Goal: Information Seeking & Learning: Learn about a topic

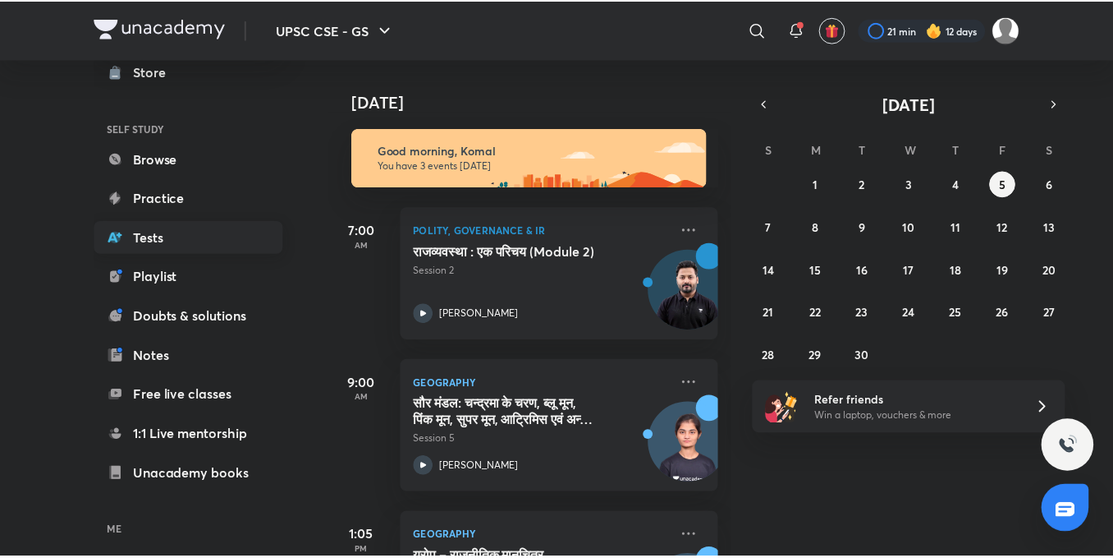
scroll to position [181, 0]
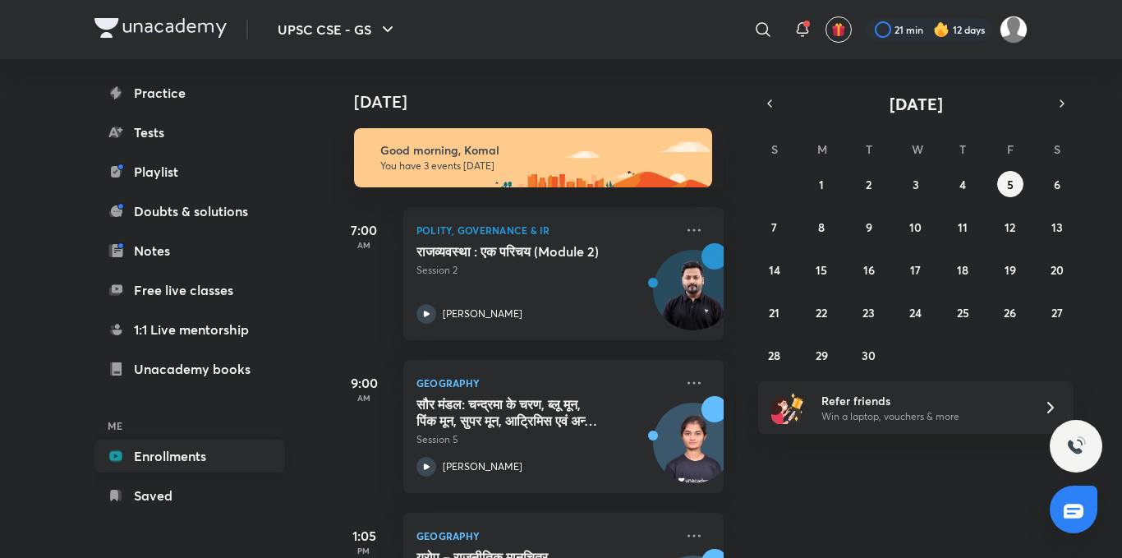
click at [182, 457] on link "Enrollments" at bounding box center [189, 455] width 190 height 33
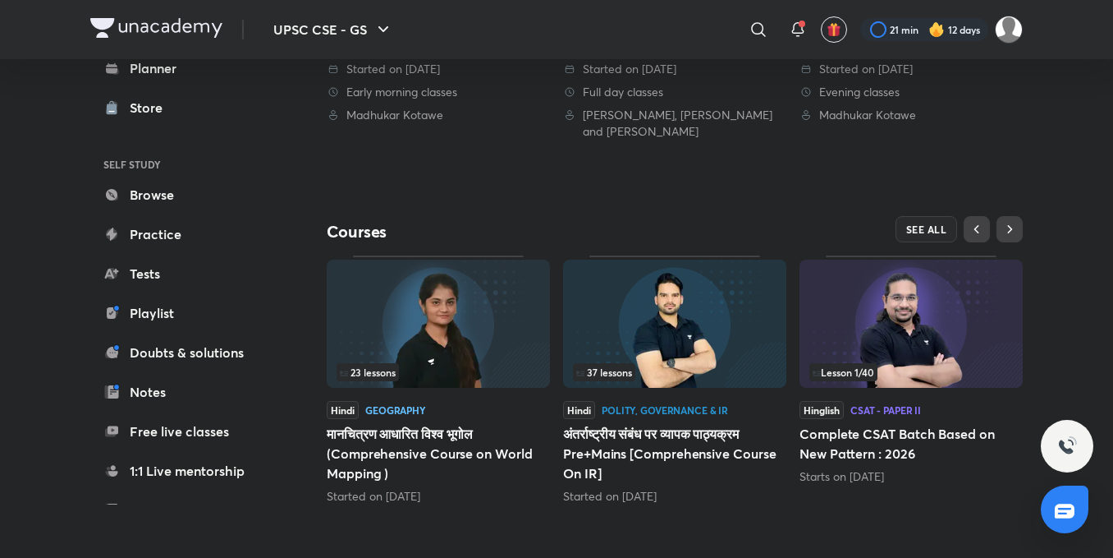
scroll to position [592, 0]
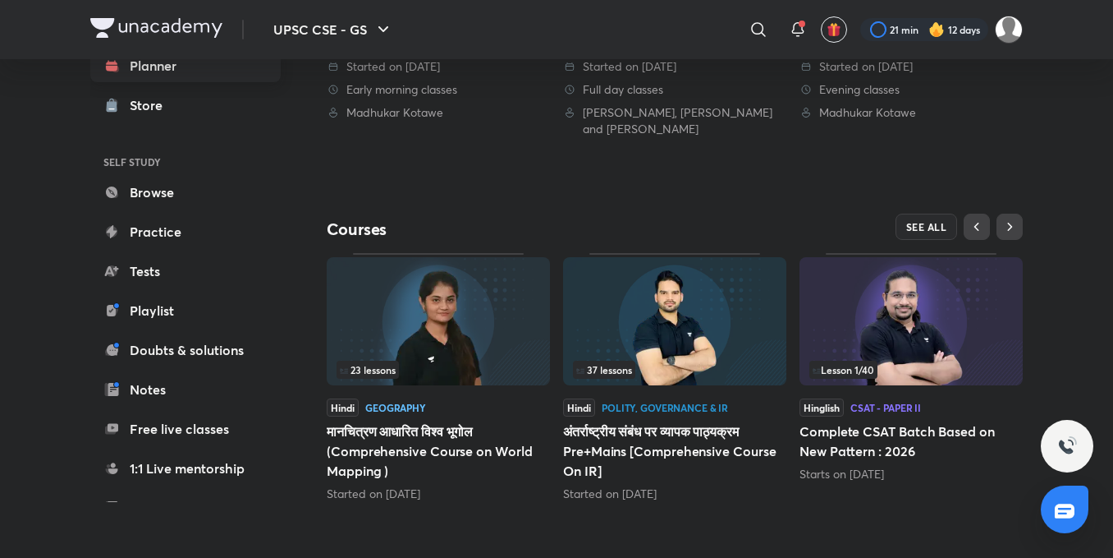
click at [190, 79] on link "Planner" at bounding box center [185, 65] width 190 height 33
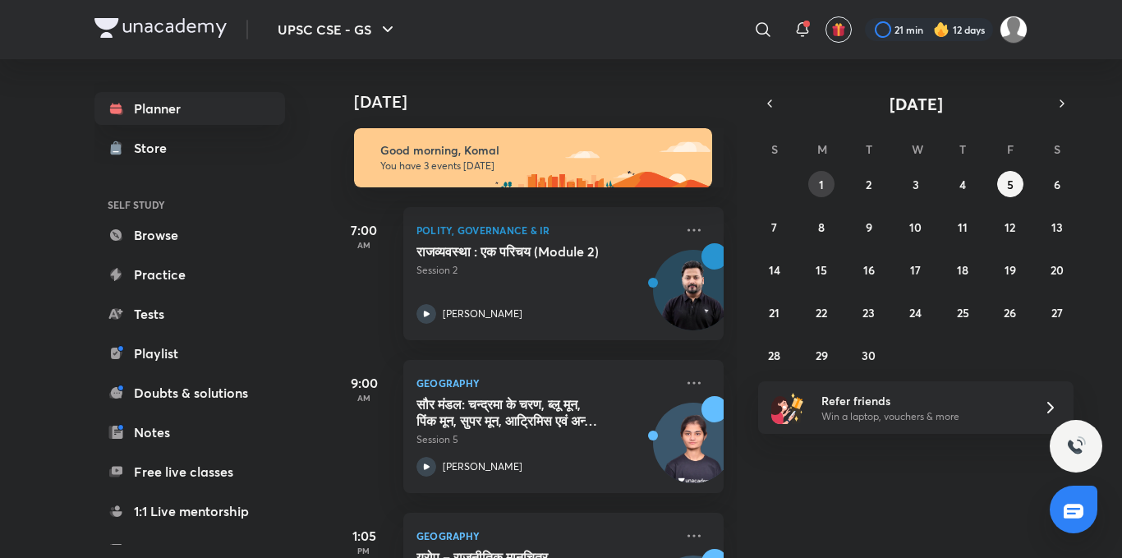
click at [820, 186] on abbr "1" at bounding box center [821, 185] width 5 height 16
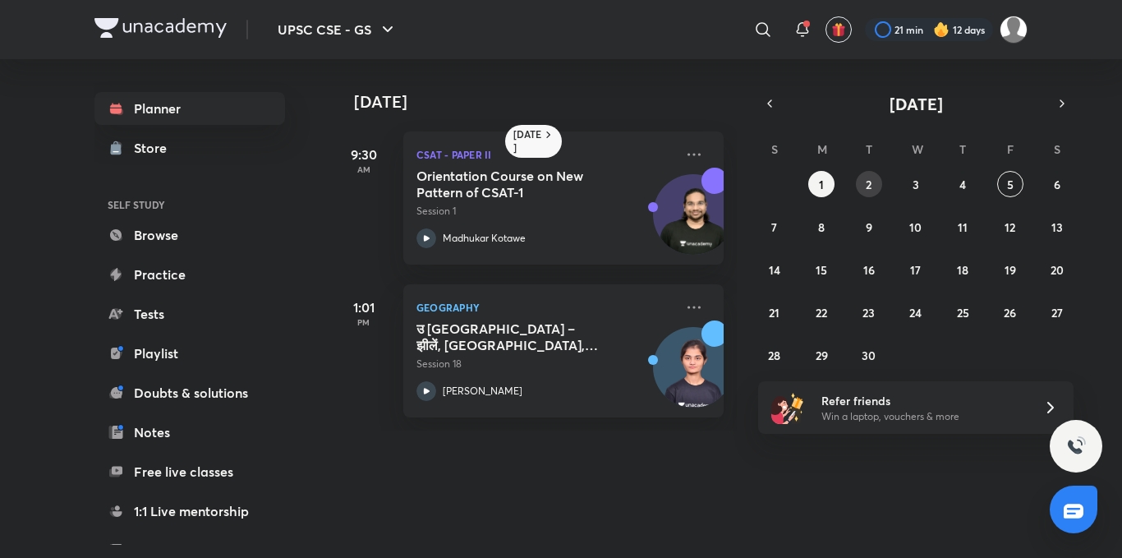
click at [865, 187] on button "2" at bounding box center [869, 184] width 26 height 26
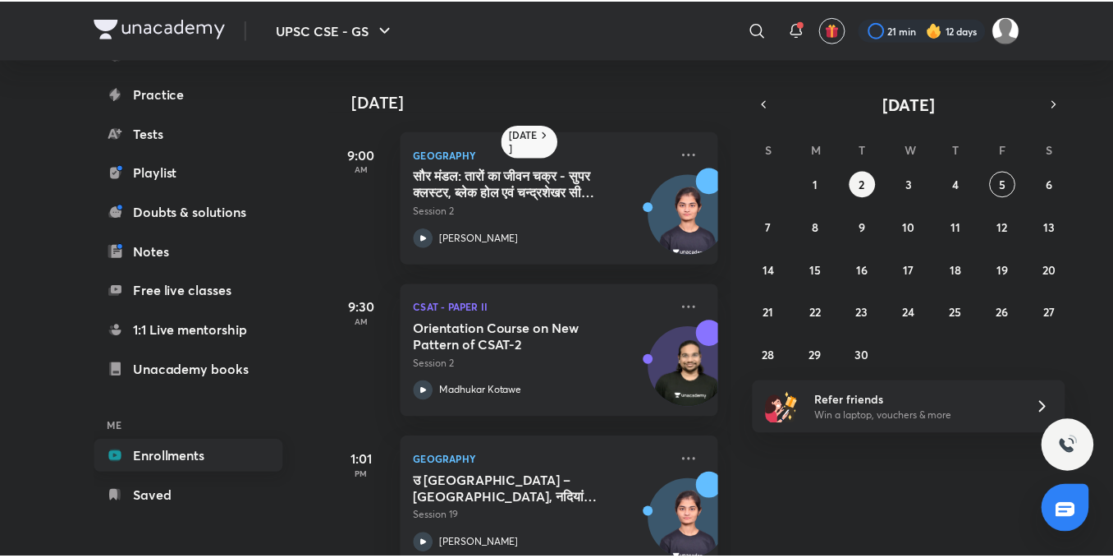
scroll to position [181, 0]
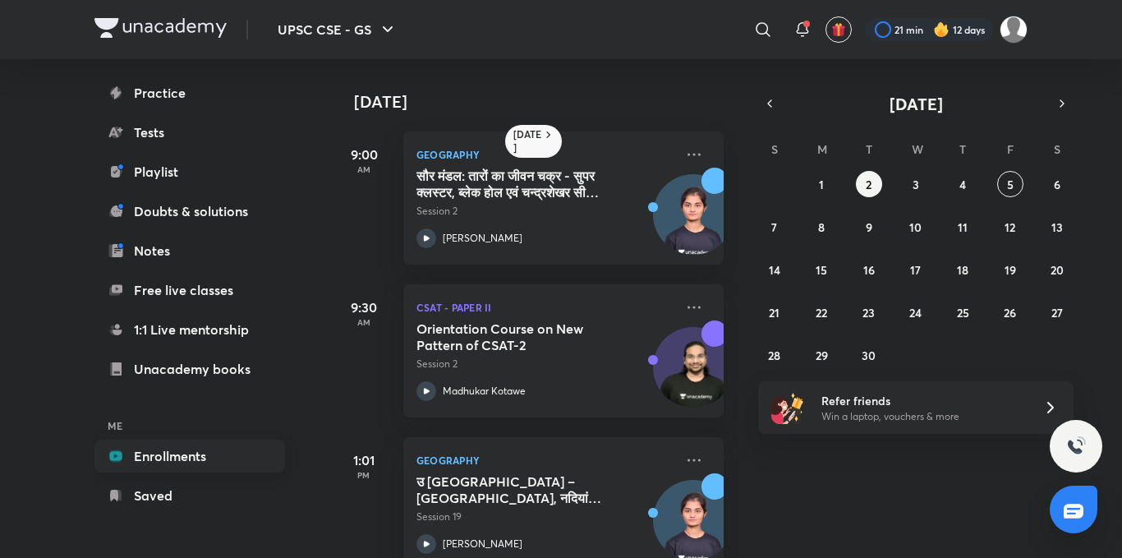
click at [208, 463] on link "Enrollments" at bounding box center [189, 455] width 190 height 33
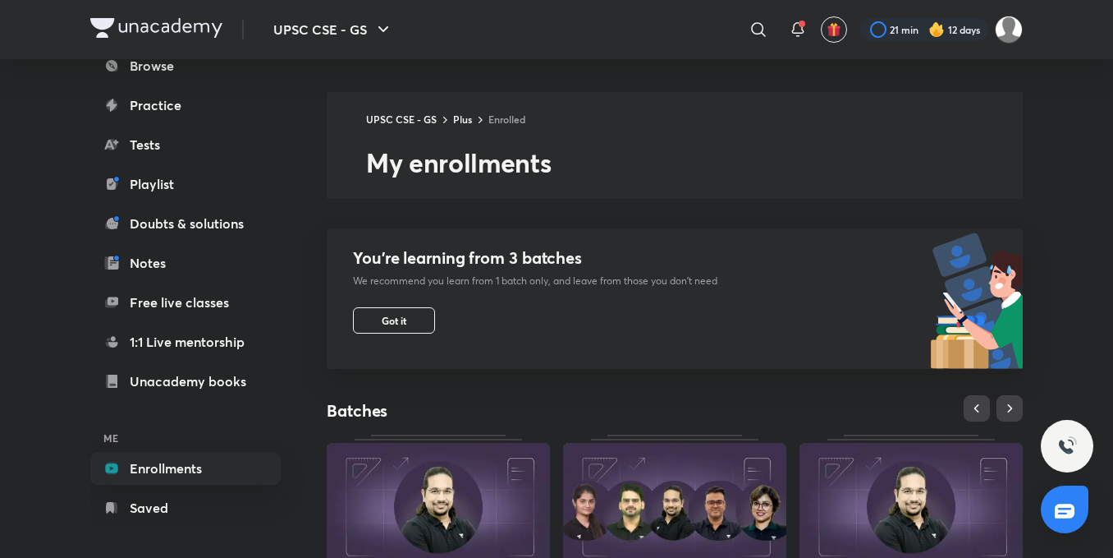
scroll to position [181, 0]
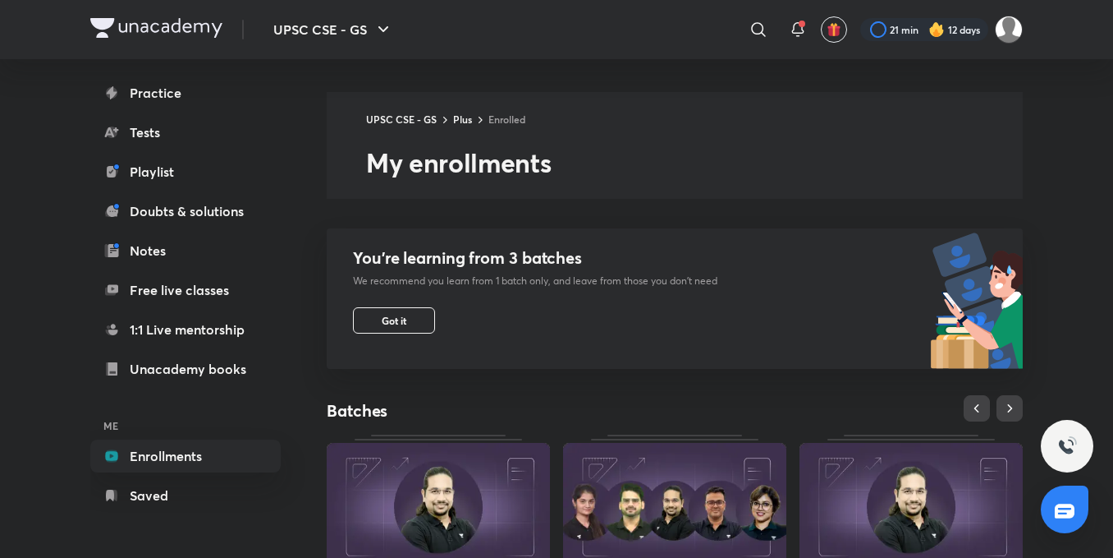
click at [208, 463] on link "Enrollments" at bounding box center [185, 455] width 190 height 33
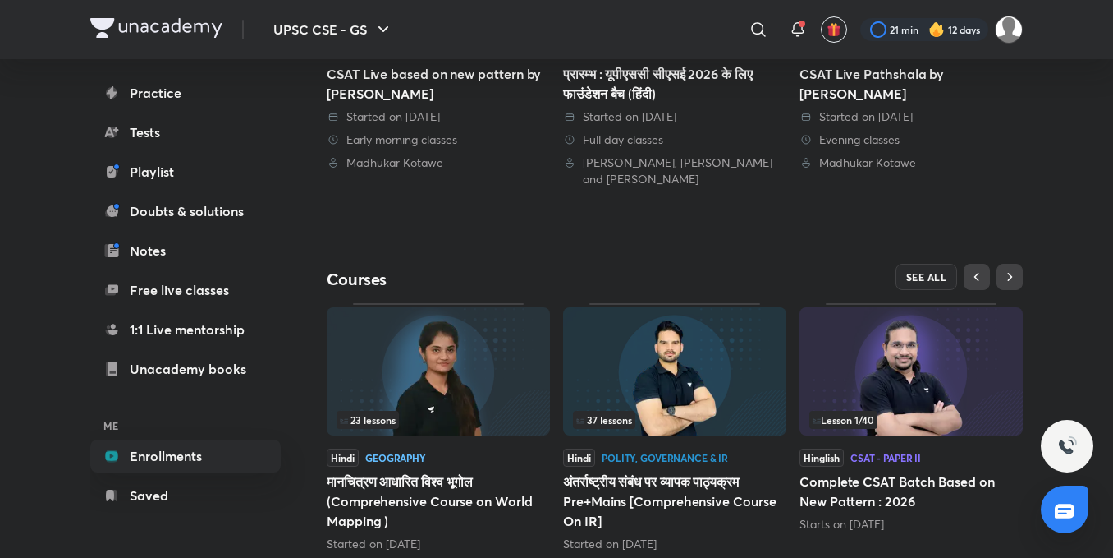
scroll to position [592, 0]
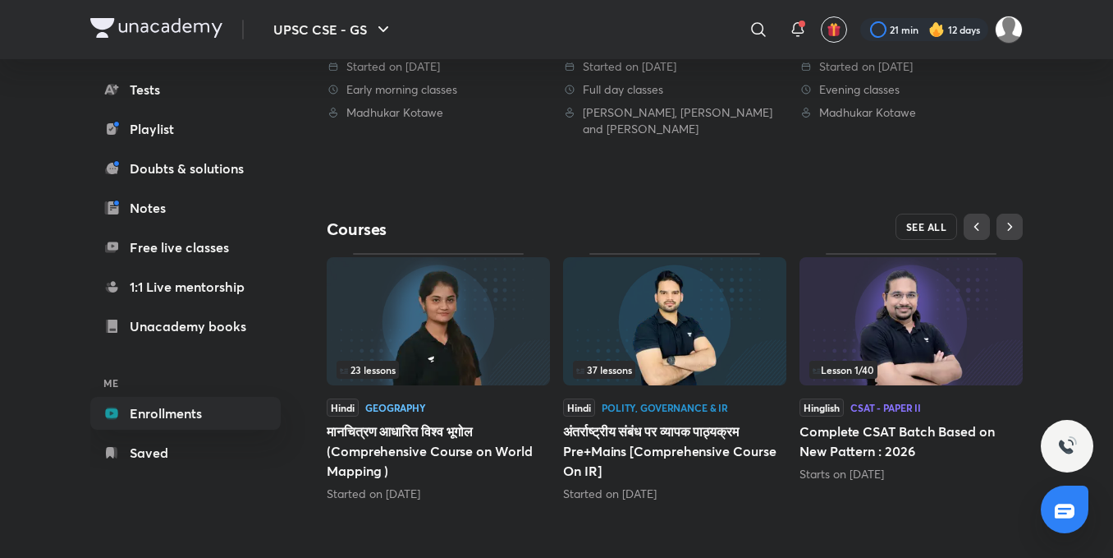
click at [943, 232] on span "SEE ALL" at bounding box center [926, 226] width 41 height 11
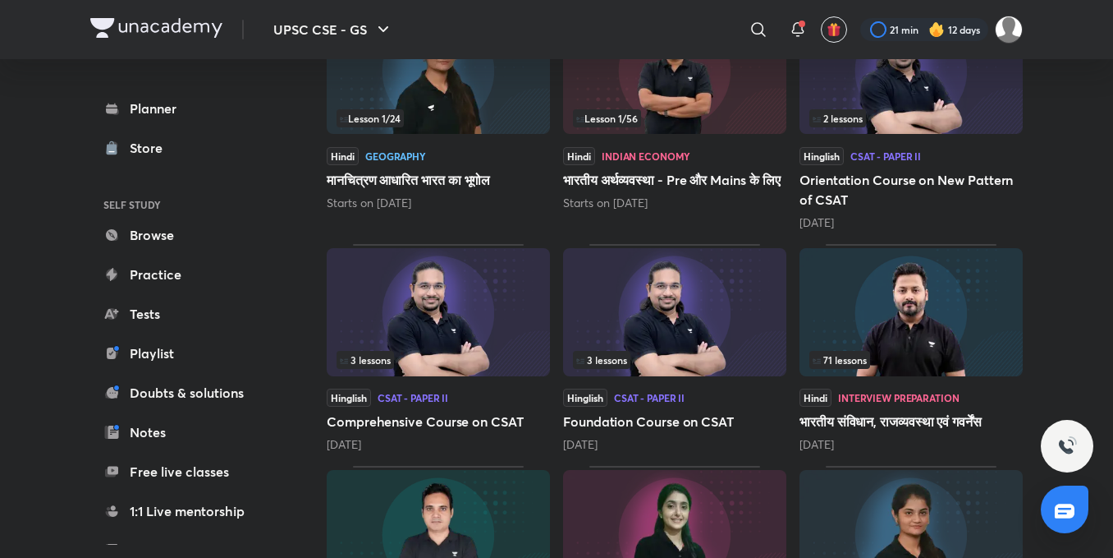
scroll to position [741, 0]
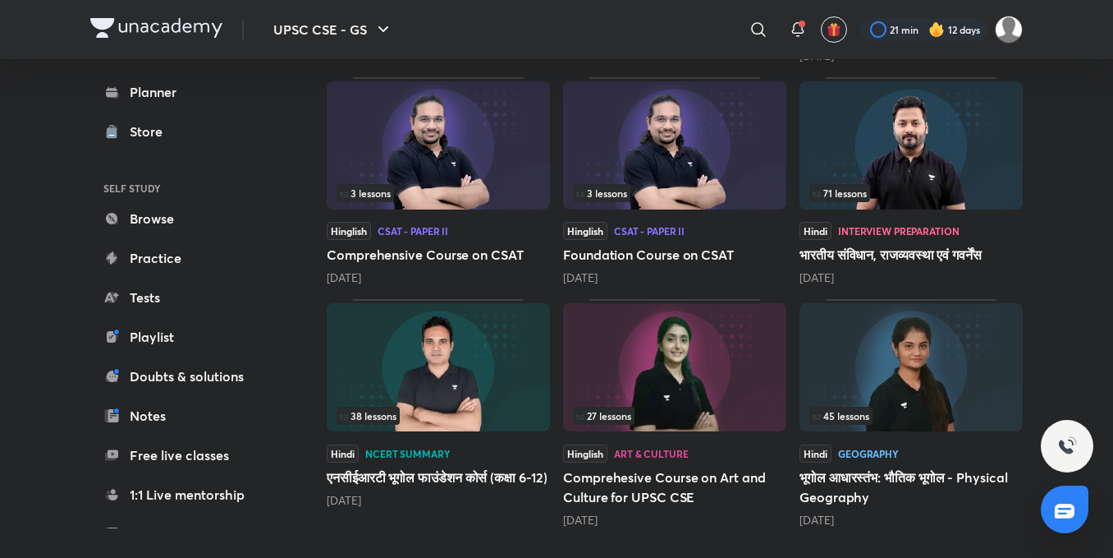
click at [889, 197] on div "71 lessons" at bounding box center [912, 193] width 204 height 18
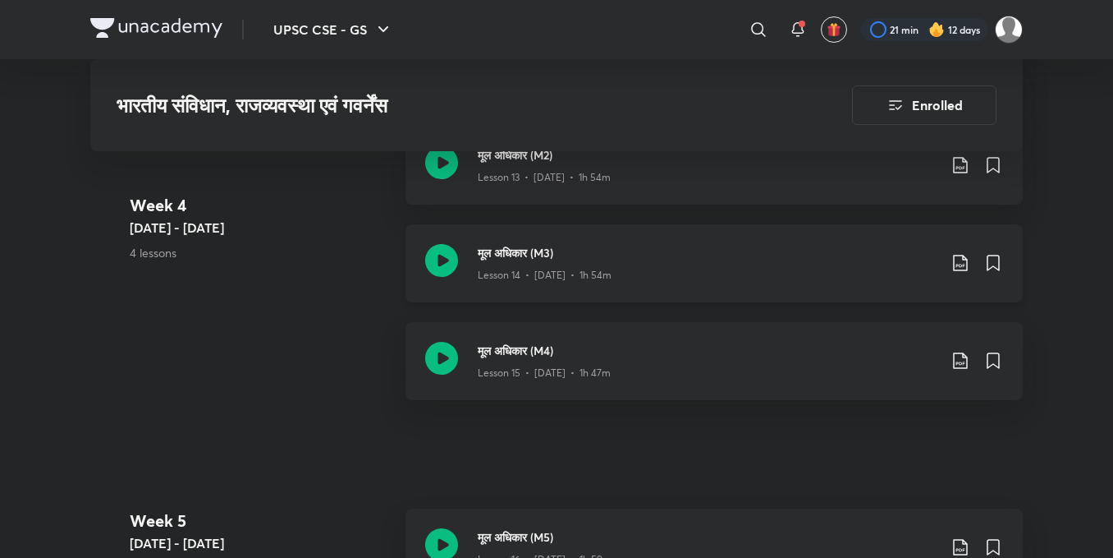
scroll to position [2381, 0]
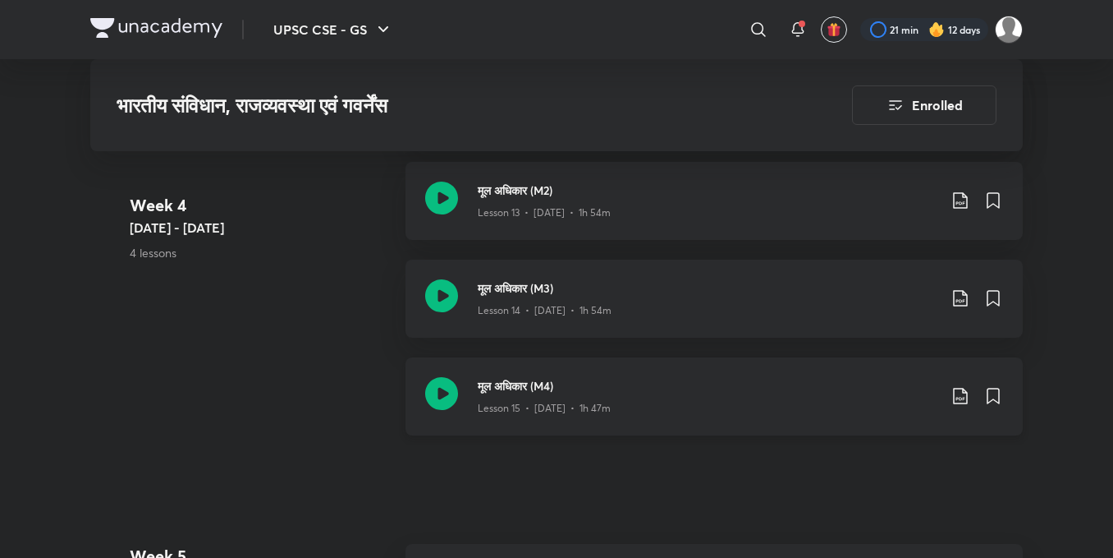
click at [446, 383] on icon at bounding box center [441, 393] width 33 height 33
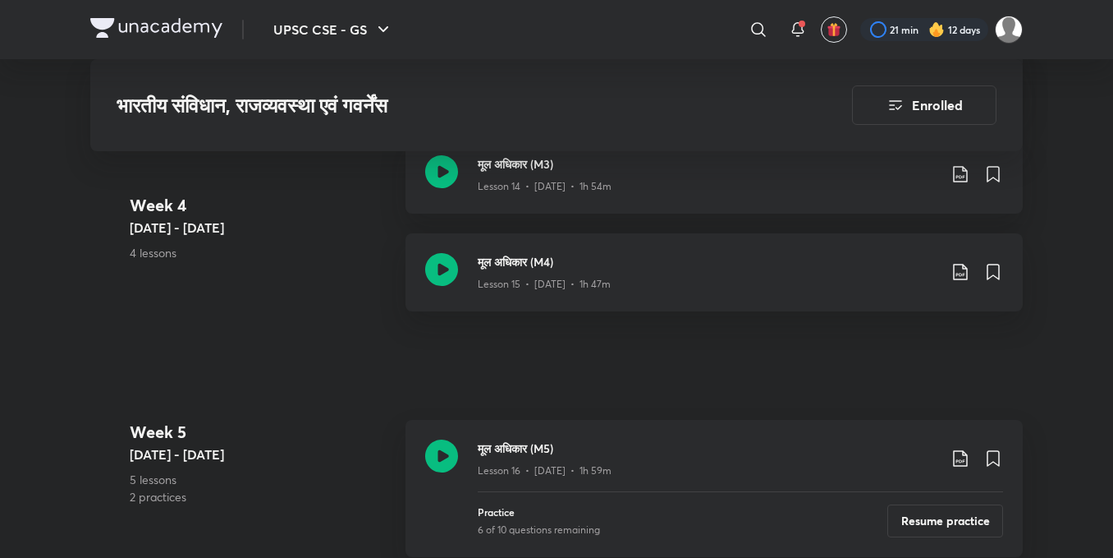
scroll to position [2545, 0]
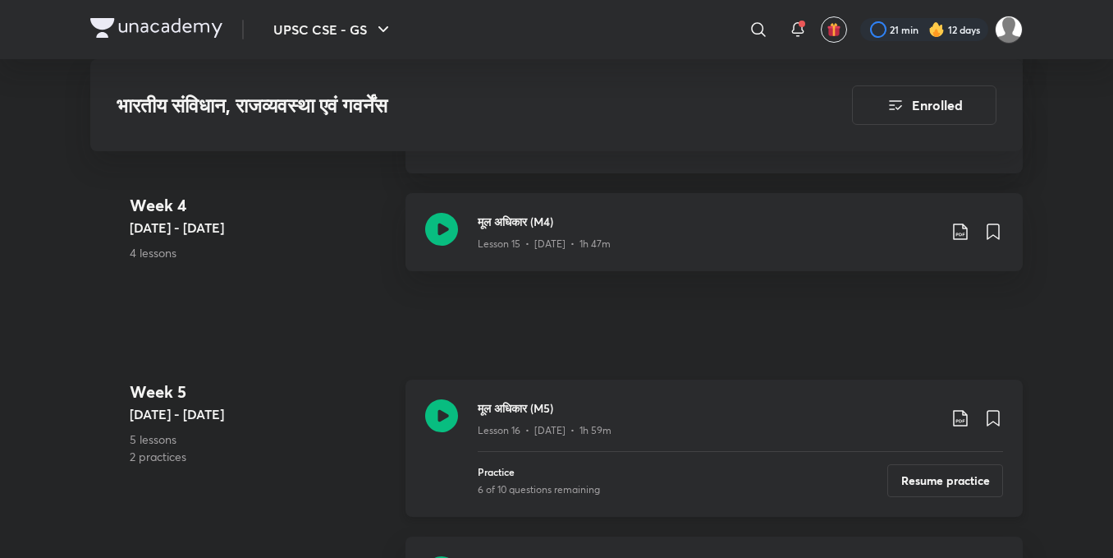
click at [447, 419] on icon at bounding box center [441, 415] width 33 height 33
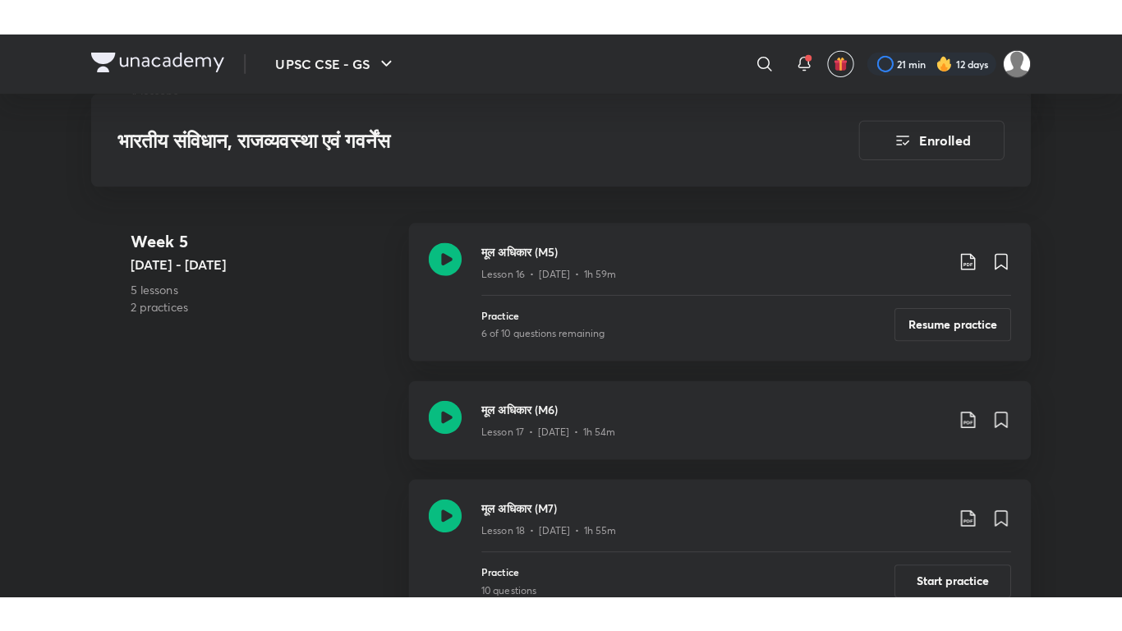
scroll to position [2710, 0]
